Goal: Navigation & Orientation: Find specific page/section

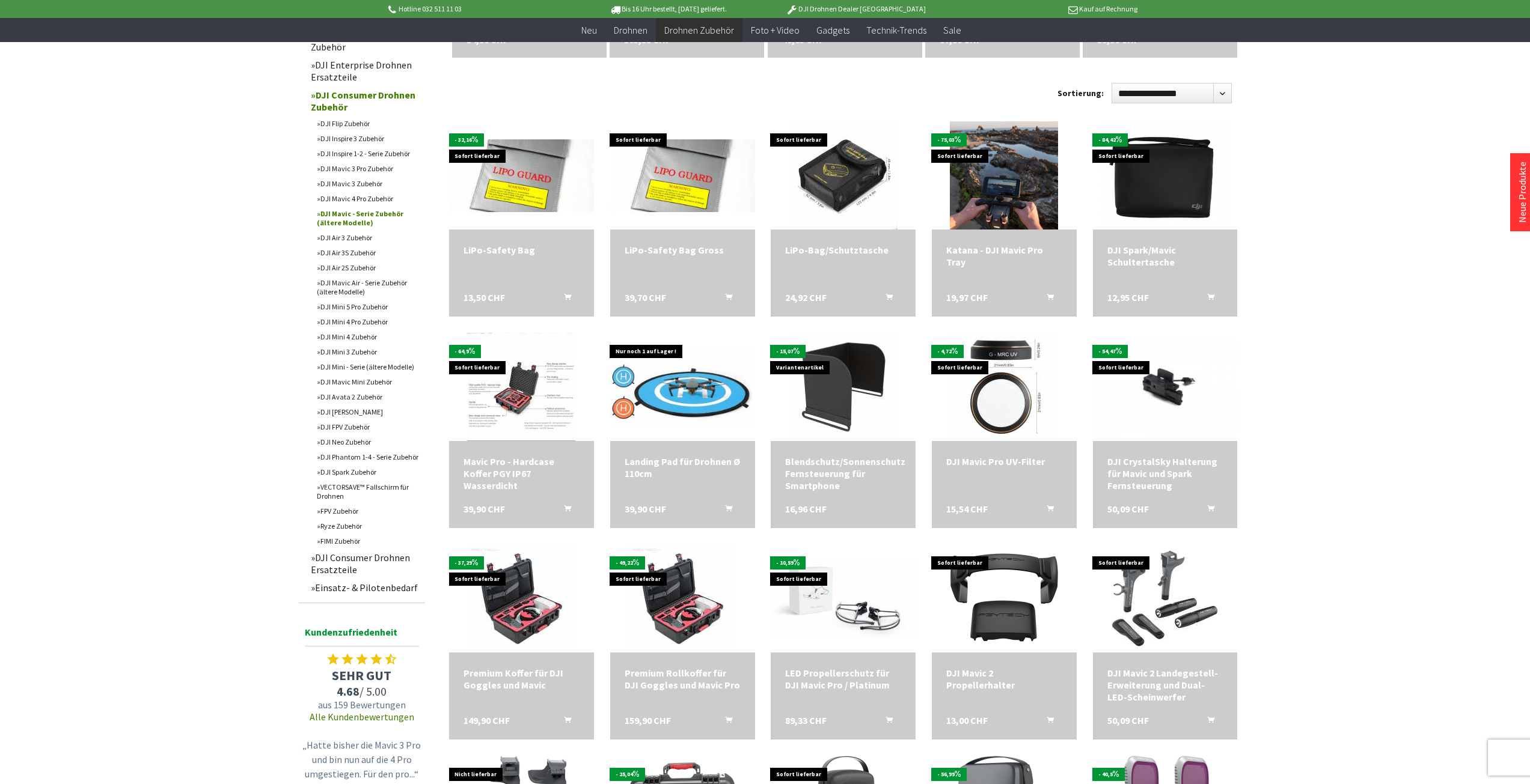
scroll to position [721, 0]
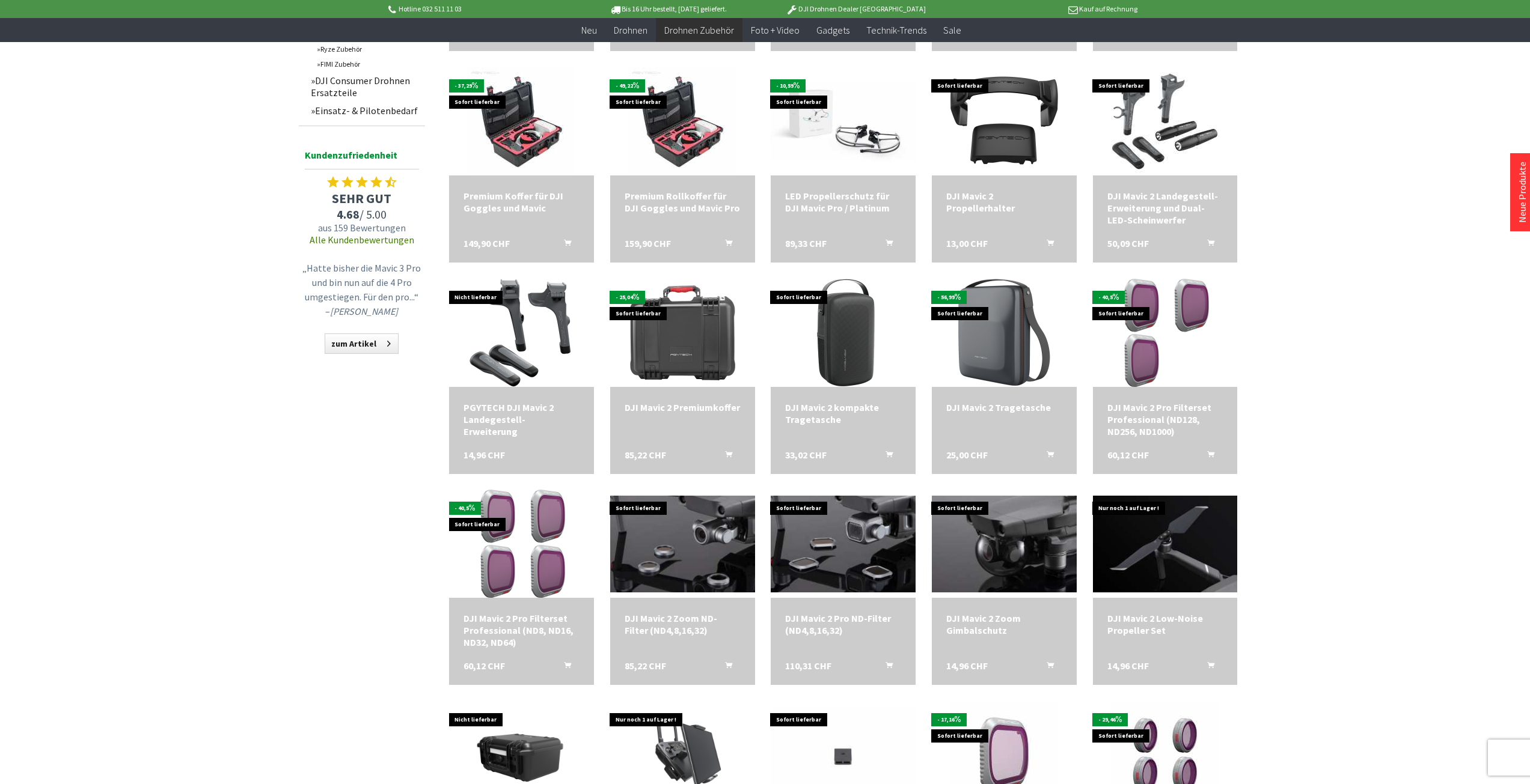
scroll to position [1202, 0]
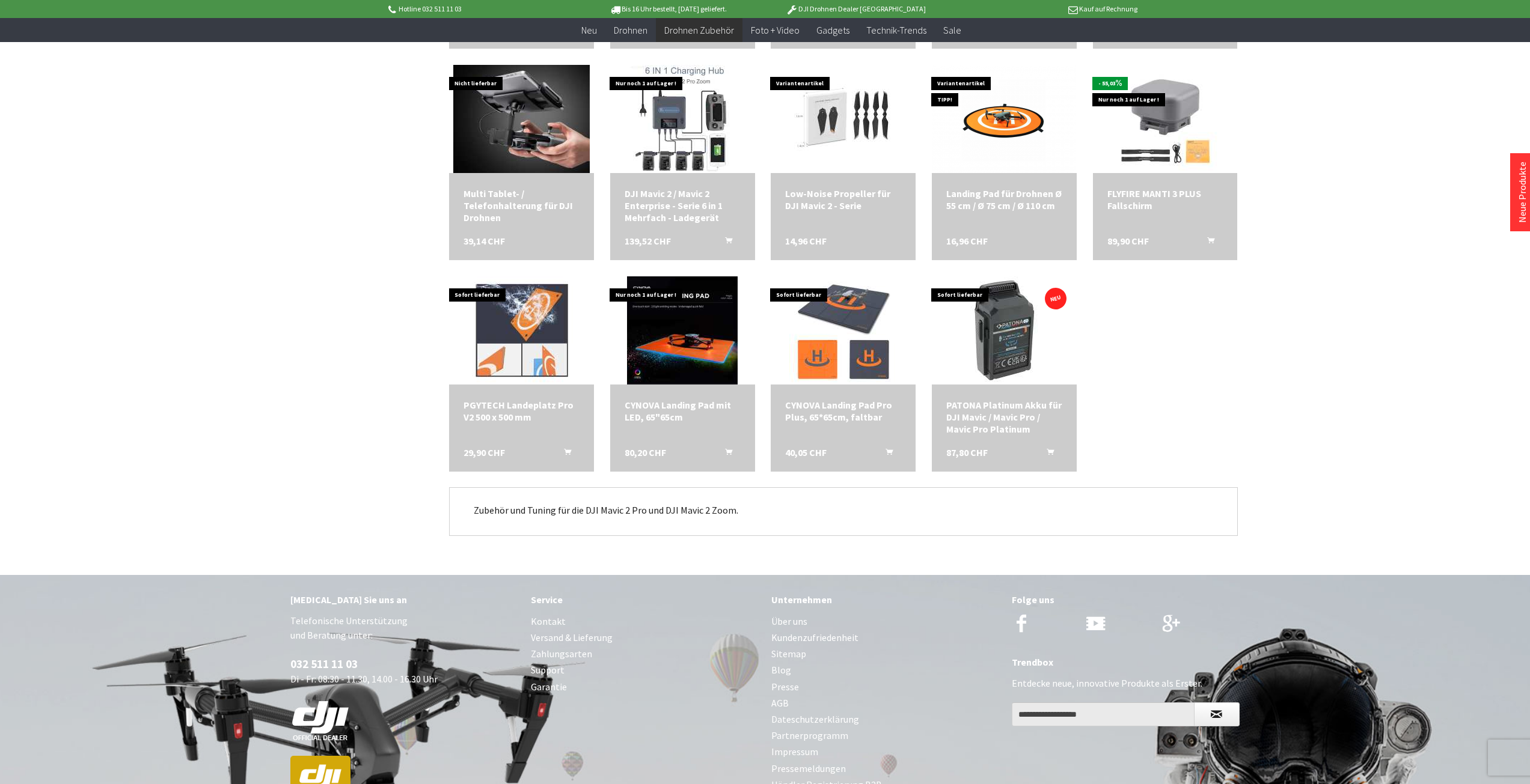
scroll to position [2824, 0]
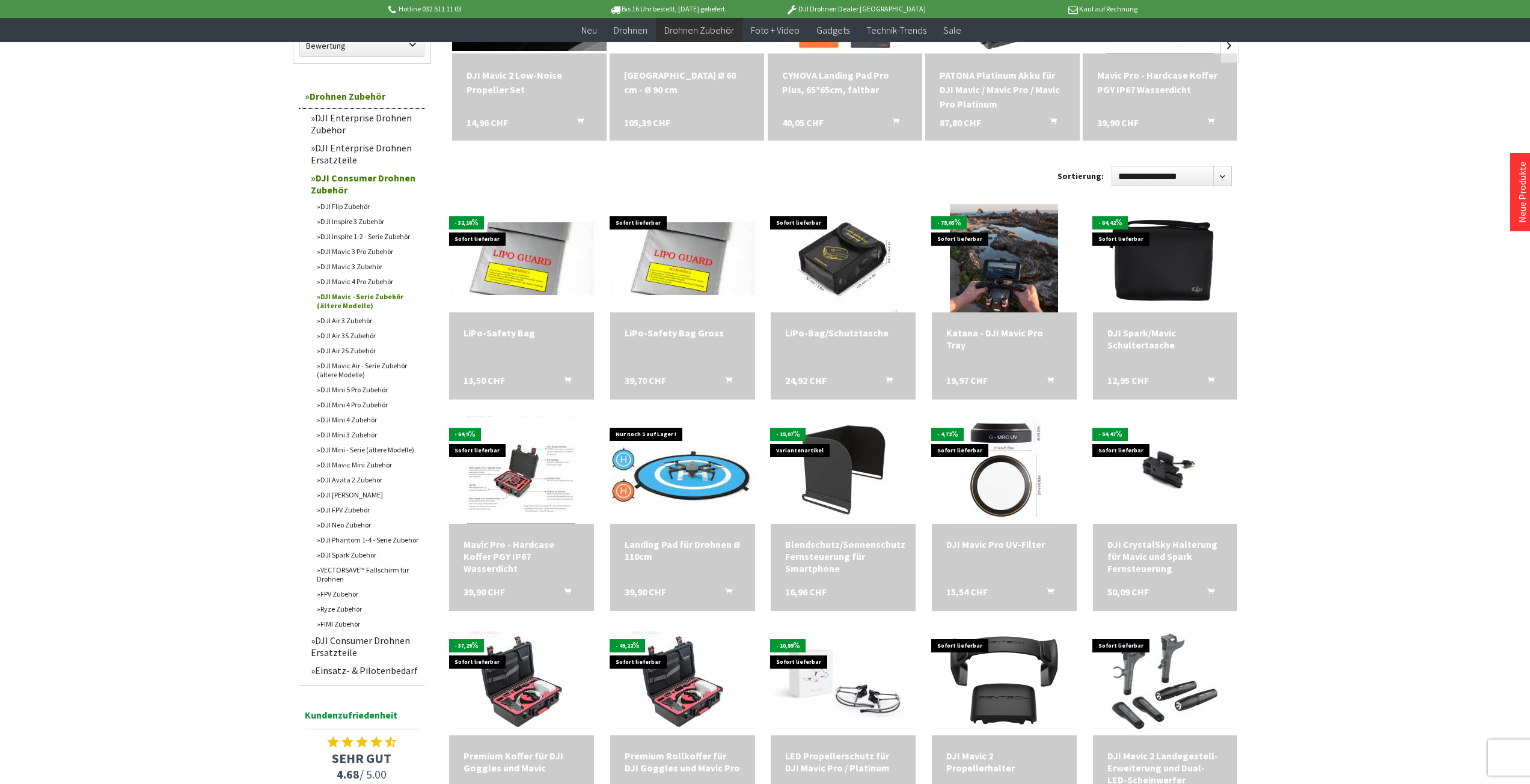
scroll to position [181, 0]
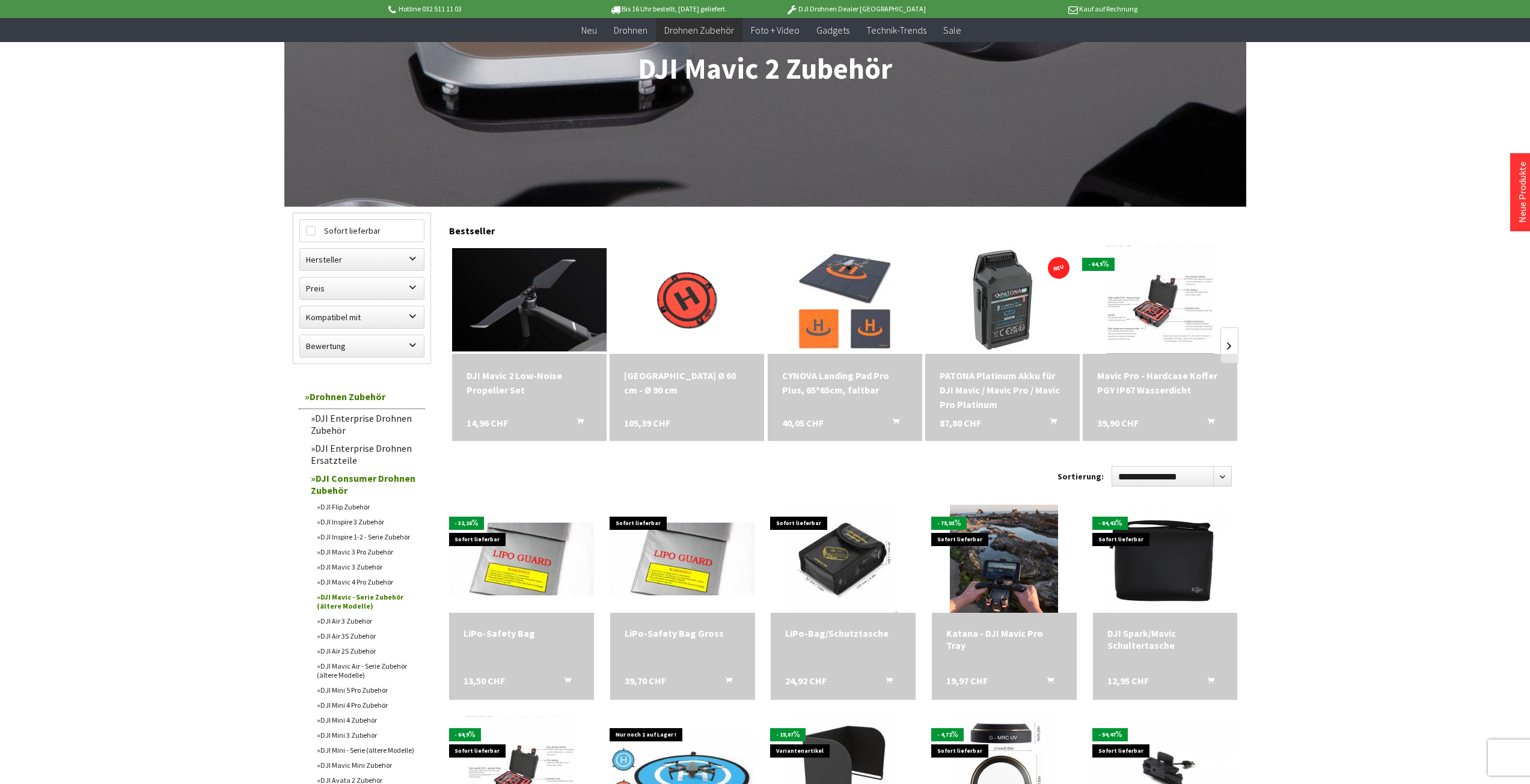
click at [409, 316] on label "Kompatibel mit" at bounding box center [362, 317] width 124 height 22
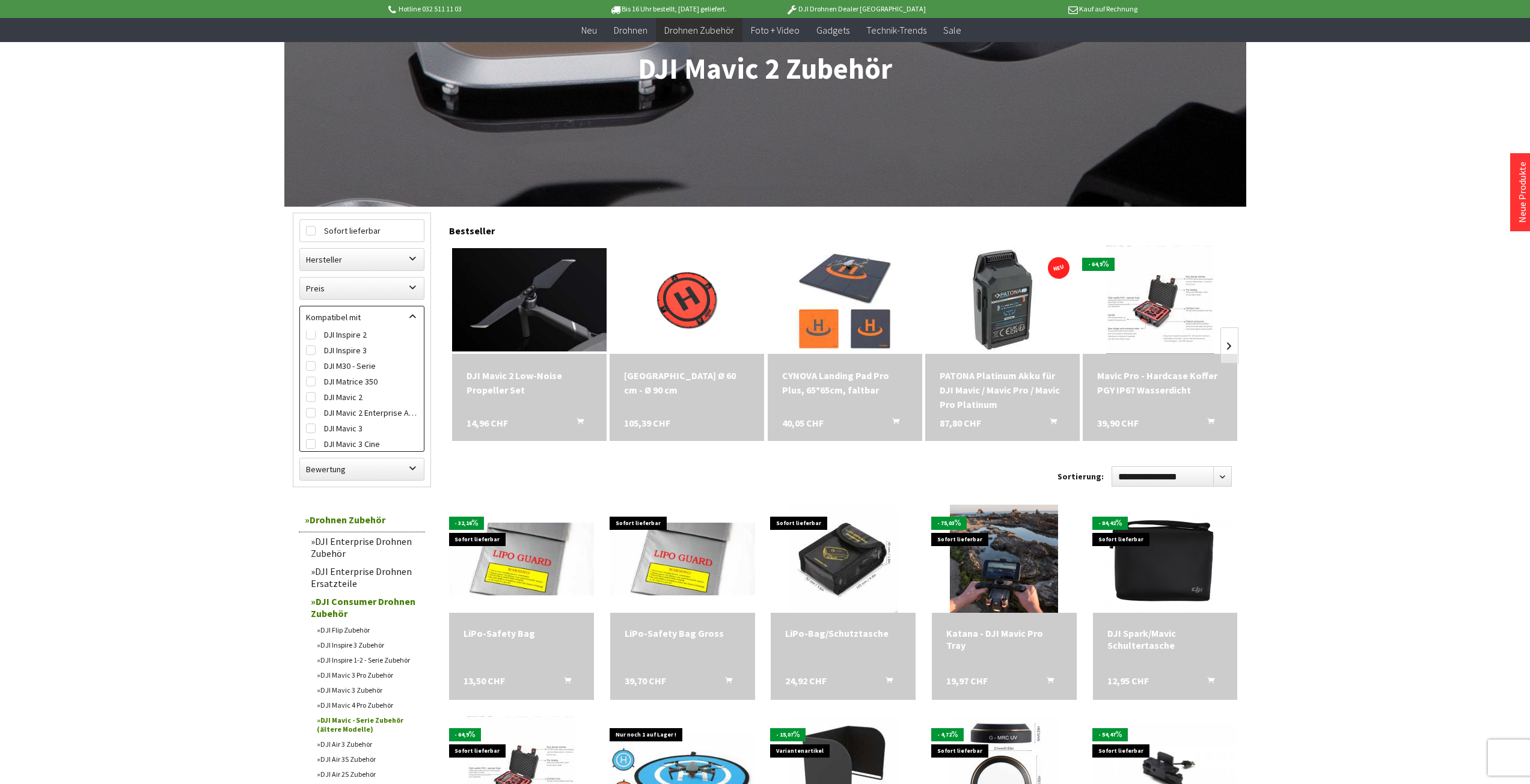
scroll to position [174, 0]
click at [362, 344] on label "DJI Mavic 2" at bounding box center [361, 342] width 112 height 15
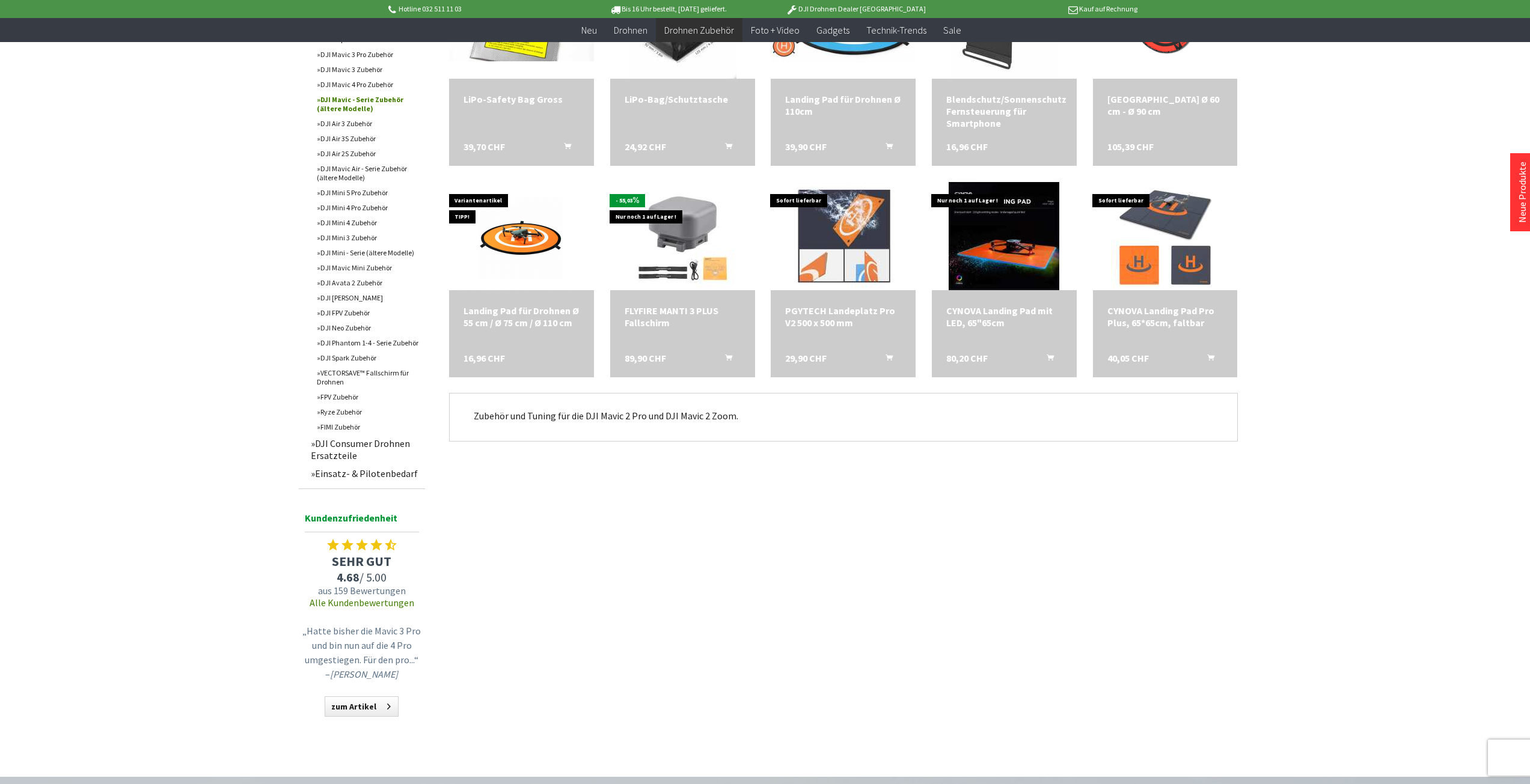
scroll to position [1065, 0]
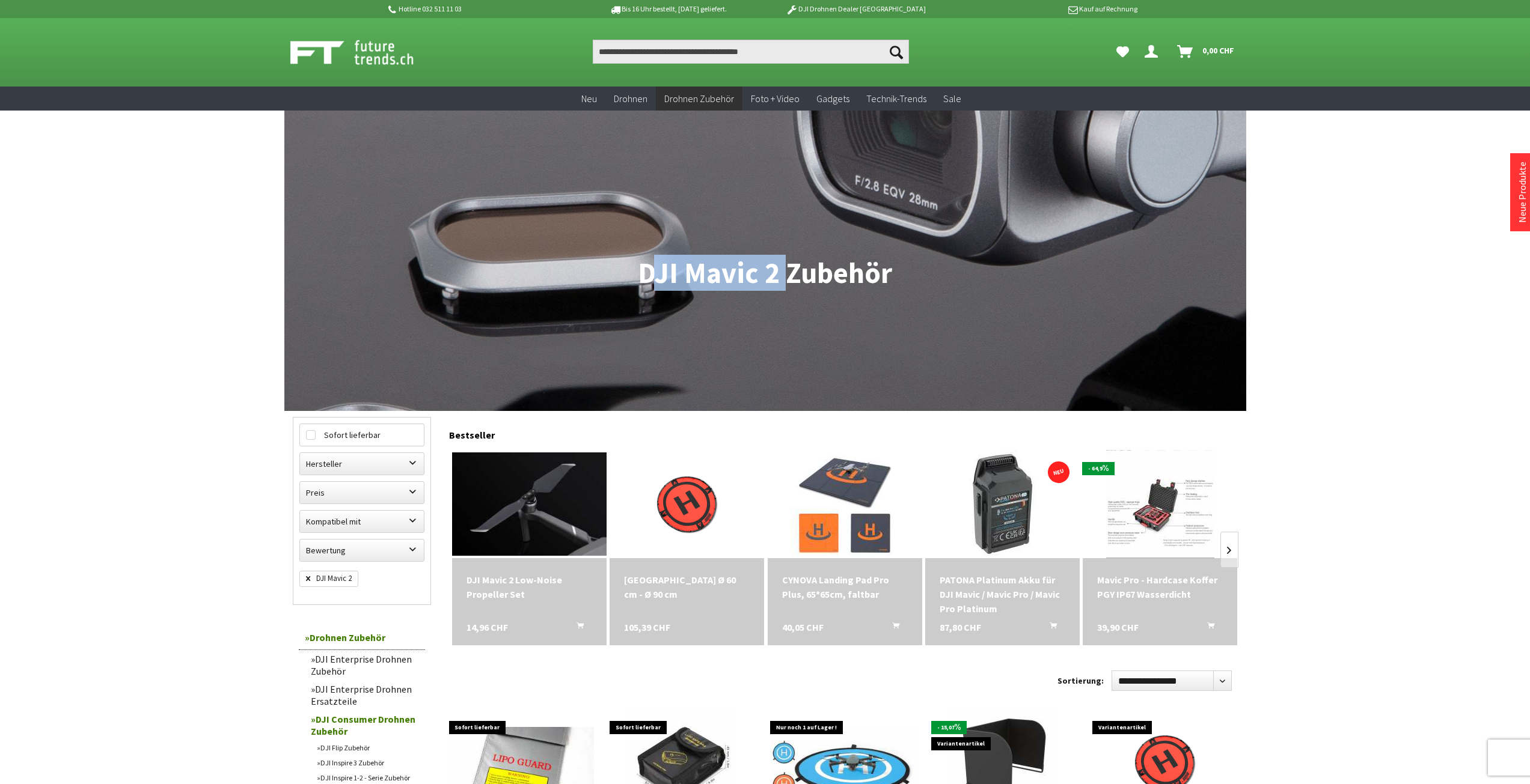
drag, startPoint x: 780, startPoint y: 274, endPoint x: 641, endPoint y: 273, distance: 139.0
click at [641, 273] on h1 "DJI Mavic 2 Zubehör" at bounding box center [765, 273] width 945 height 30
copy h1 "DJI Mavic 2"
